Goal: Check status: Check status

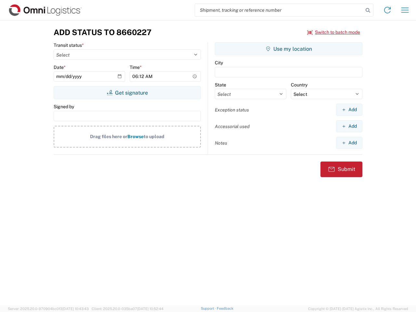
click at [279, 10] on input "search" at bounding box center [279, 10] width 168 height 12
click at [368, 10] on icon at bounding box center [367, 10] width 9 height 9
click at [387, 10] on icon at bounding box center [387, 10] width 10 height 10
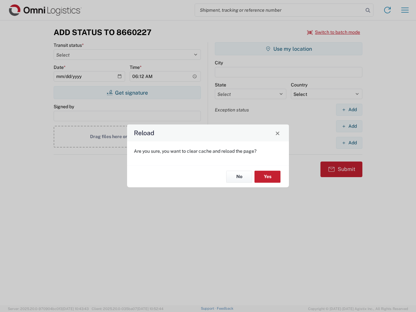
click at [405, 10] on div "Reload Are you sure, you want to clear cache and reload the page? No Yes" at bounding box center [208, 156] width 416 height 312
click at [334, 32] on div "Reload Are you sure, you want to clear cache and reload the page? No Yes" at bounding box center [208, 156] width 416 height 312
click at [127, 93] on div "Reload Are you sure, you want to clear cache and reload the page? No Yes" at bounding box center [208, 156] width 416 height 312
click at [289, 49] on div "Reload Are you sure, you want to clear cache and reload the page? No Yes" at bounding box center [208, 156] width 416 height 312
click at [349, 110] on div "Reload Are you sure, you want to clear cache and reload the page? No Yes" at bounding box center [208, 156] width 416 height 312
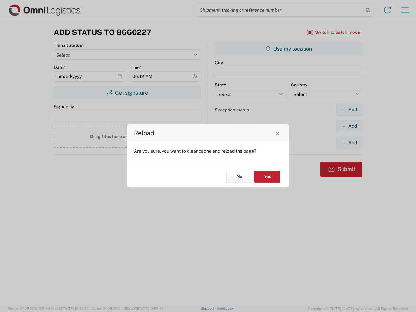
click at [349, 126] on div "Reload Are you sure, you want to clear cache and reload the page? No Yes" at bounding box center [208, 156] width 416 height 312
click at [349, 143] on div "Reload Are you sure, you want to clear cache and reload the page? No Yes" at bounding box center [208, 156] width 416 height 312
